Goal: Information Seeking & Learning: Learn about a topic

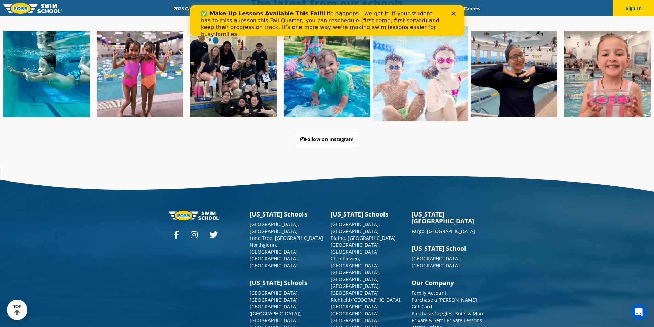
scroll to position [1770, 0]
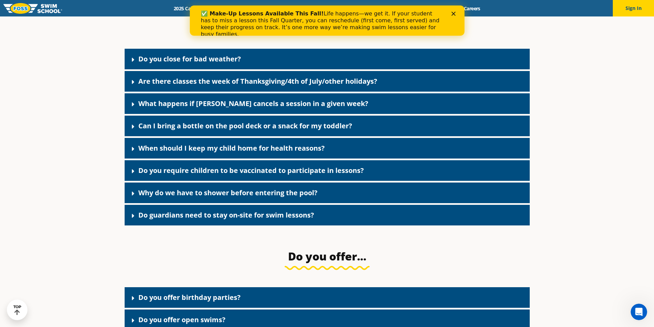
scroll to position [1168, 0]
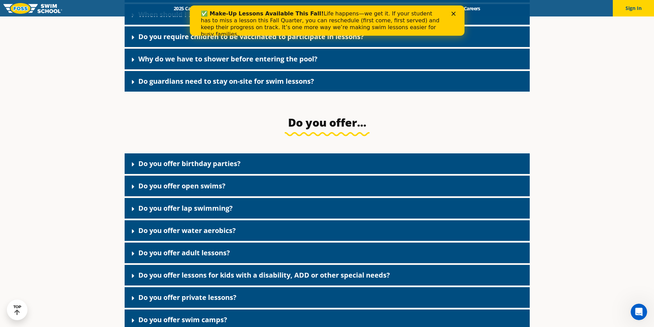
click at [265, 77] on link "Do guardians need to stay on-site for swim lessons?" at bounding box center [226, 81] width 176 height 9
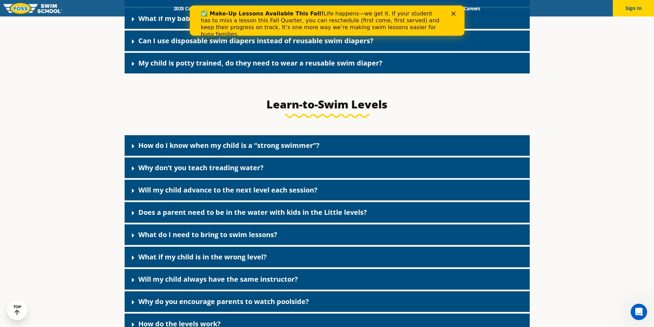
scroll to position [1787, 0]
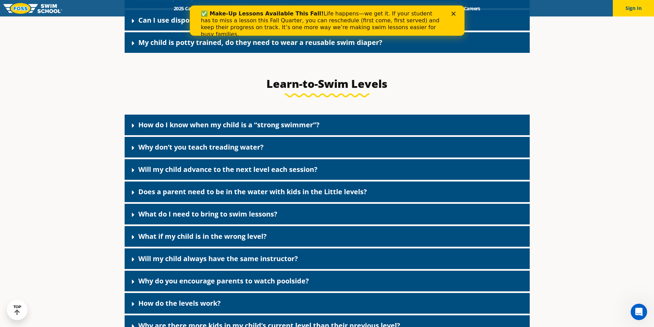
click at [242, 165] on link "Will my child advance to the next level each session?" at bounding box center [227, 169] width 179 height 9
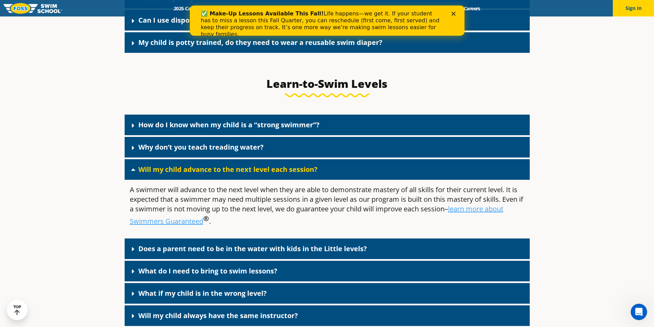
click at [314, 244] on link "Does a parent need to be in the water with kids in the Little levels?" at bounding box center [252, 248] width 229 height 9
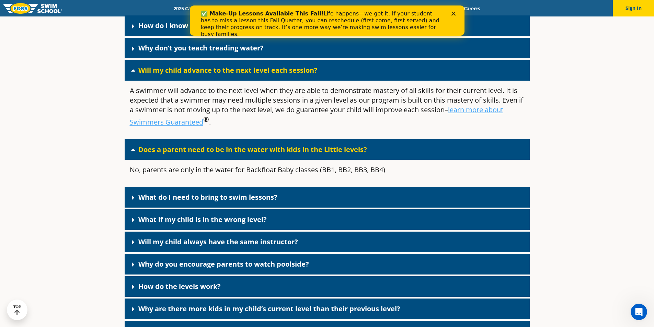
scroll to position [1890, 0]
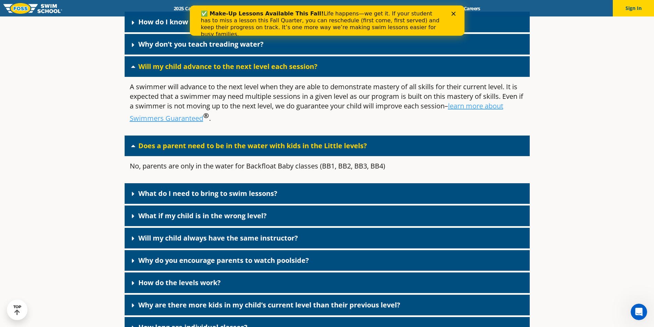
click at [253, 216] on link "What if my child is in the wrong level?" at bounding box center [202, 215] width 128 height 9
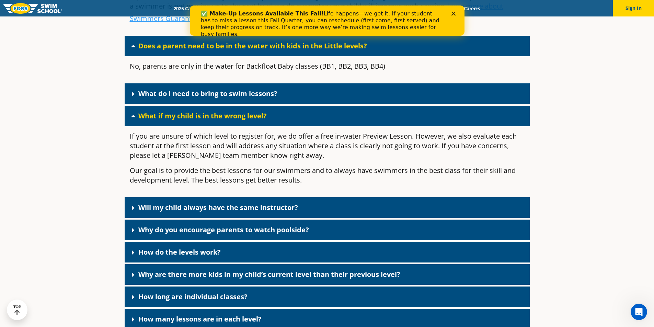
scroll to position [1993, 0]
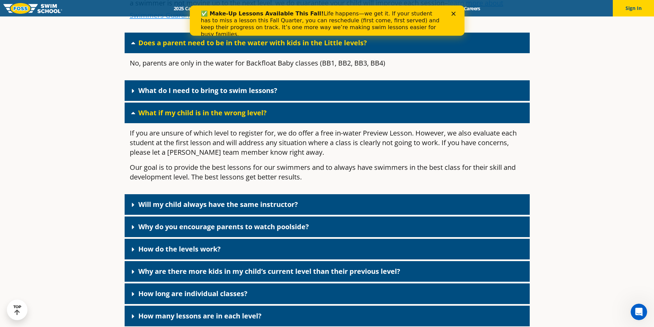
click at [253, 222] on link "Why do you encourage parents to watch poolside?" at bounding box center [223, 226] width 171 height 9
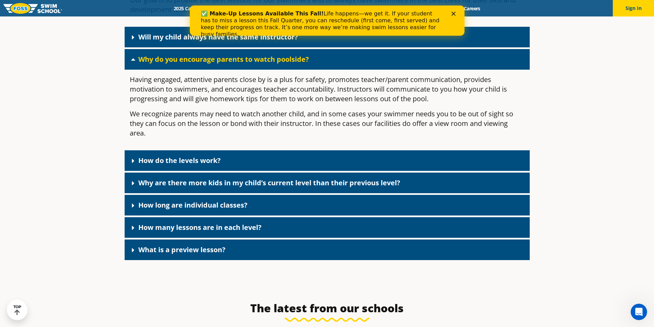
scroll to position [2164, 0]
